Goal: Information Seeking & Learning: Learn about a topic

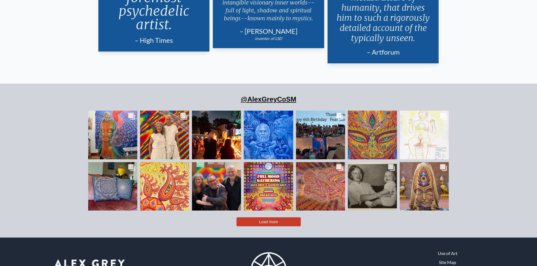
scroll to position [1176, 0]
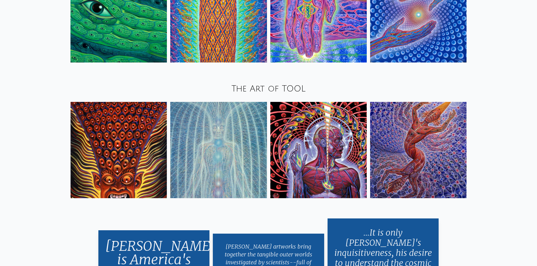
scroll to position [901, 0]
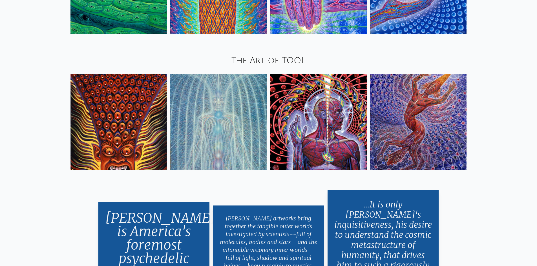
click at [400, 111] on img at bounding box center [418, 122] width 96 height 96
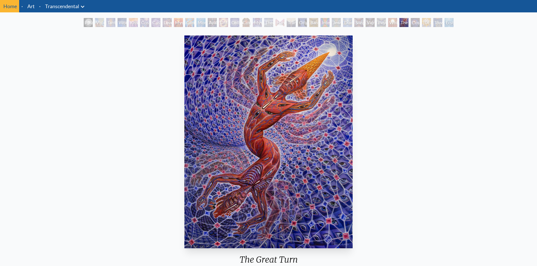
scroll to position [28, 0]
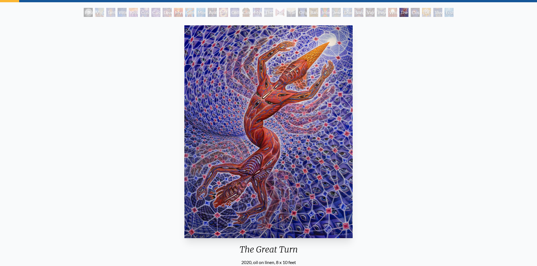
click at [107, 13] on div "Tantra" at bounding box center [110, 12] width 9 height 9
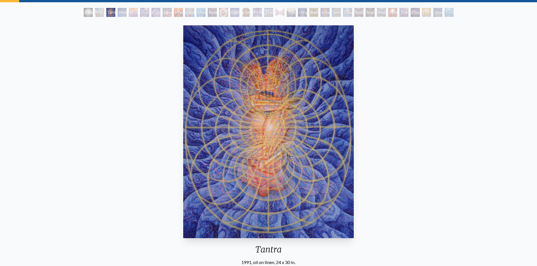
click at [131, 13] on div "Kiss of the [MEDICAL_DATA]" at bounding box center [133, 12] width 9 height 9
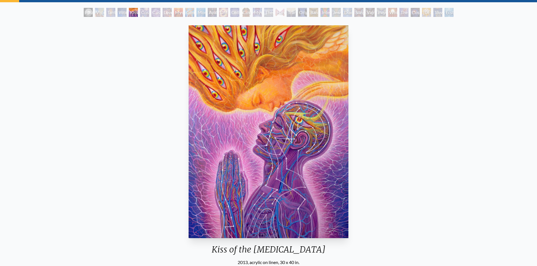
click at [156, 12] on div "Cosmic Artist" at bounding box center [155, 12] width 9 height 9
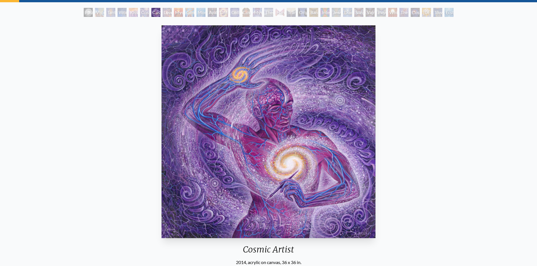
click at [163, 12] on div "Love is a Cosmic Force" at bounding box center [167, 12] width 9 height 9
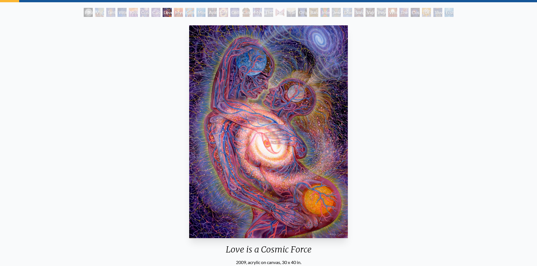
click at [185, 14] on div "Glimpsing the Empyrean" at bounding box center [189, 12] width 9 height 9
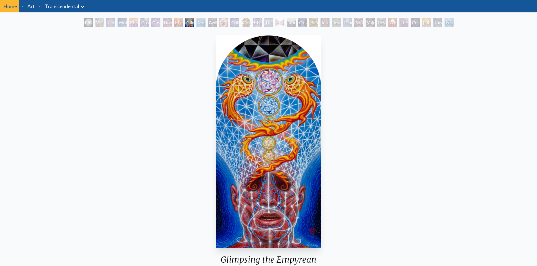
scroll to position [28, 0]
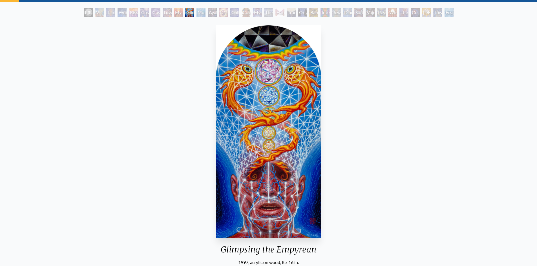
click at [194, 14] on div "Glimpsing the Empyrean" at bounding box center [189, 12] width 9 height 9
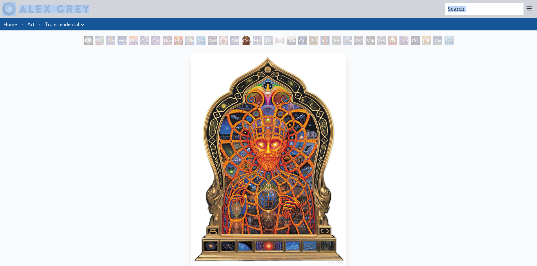
scroll to position [28, 0]
